Goal: Task Accomplishment & Management: Complete application form

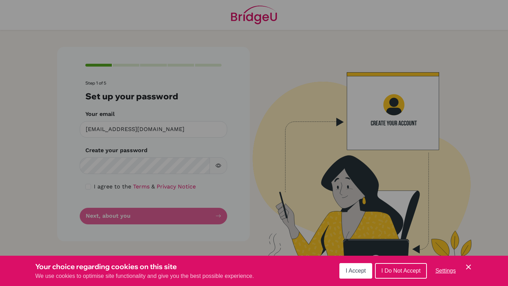
click at [468, 267] on icon "Save and close" at bounding box center [468, 267] width 5 height 5
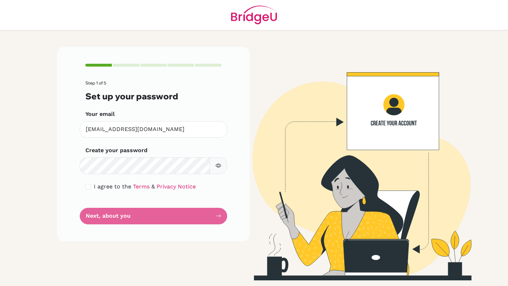
click at [218, 168] on icon "button" at bounding box center [218, 166] width 6 height 6
click at [196, 217] on form "Step 1 of 5 Set up your password Your email eunyu.shin@students.hope.edu.kh Inv…" at bounding box center [153, 153] width 136 height 144
click at [90, 185] on input "checkbox" at bounding box center [88, 187] width 6 height 6
checkbox input "true"
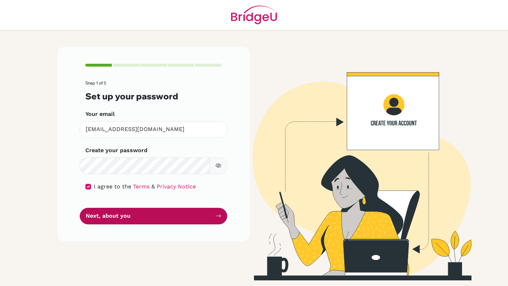
click at [140, 217] on button "Next, about you" at bounding box center [153, 216] width 147 height 17
click at [140, 218] on button "Next, about you" at bounding box center [153, 216] width 147 height 17
click at [104, 217] on button "Next, about you" at bounding box center [153, 216] width 147 height 17
click at [133, 216] on button "Next, about you" at bounding box center [153, 216] width 147 height 17
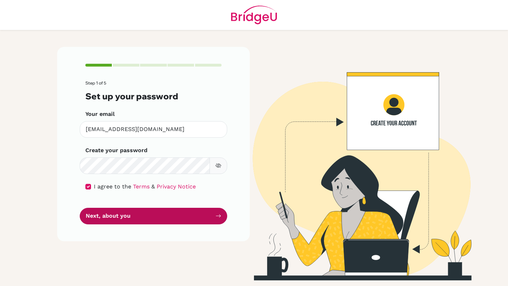
click at [133, 216] on button "Next, about you" at bounding box center [153, 216] width 147 height 17
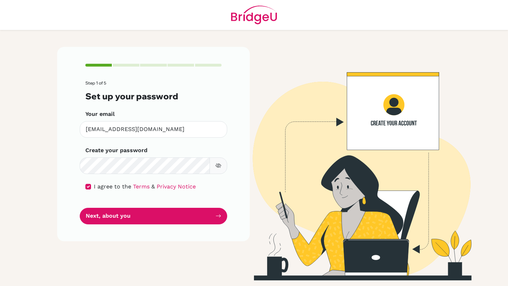
click at [221, 163] on button "button" at bounding box center [218, 166] width 18 height 17
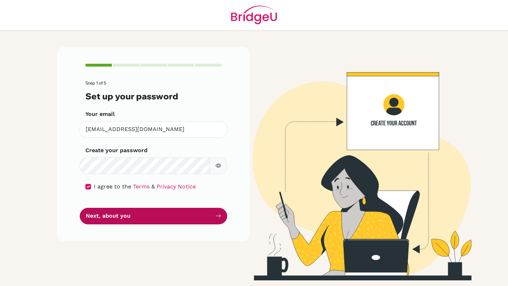
click at [193, 212] on button "Next, about you" at bounding box center [153, 216] width 147 height 17
click at [215, 213] on button "Next, about you" at bounding box center [153, 216] width 147 height 17
click at [215, 213] on icon "submit" at bounding box center [218, 216] width 6 height 6
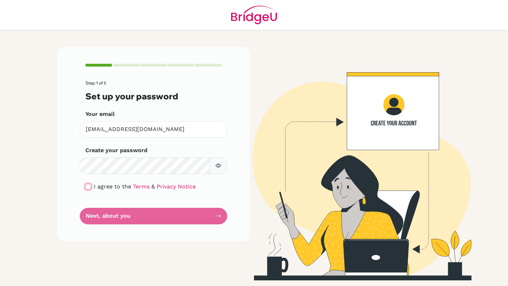
click at [86, 186] on input "checkbox" at bounding box center [88, 187] width 6 height 6
checkbox input "true"
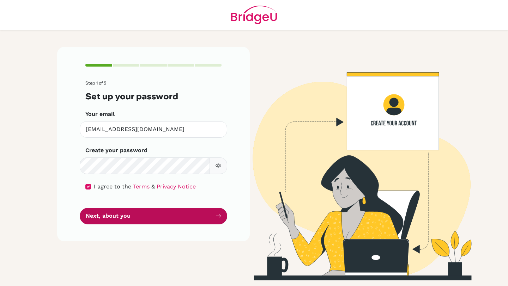
click at [114, 223] on button "Next, about you" at bounding box center [153, 216] width 147 height 17
click at [111, 219] on button "Next, about you" at bounding box center [153, 216] width 147 height 17
